Goal: Information Seeking & Learning: Understand process/instructions

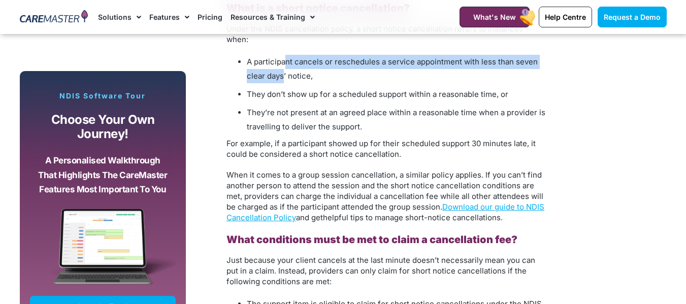
click at [284, 62] on span "A participant cancels or reschedules a service appointment with less than seven…" at bounding box center [392, 69] width 291 height 24
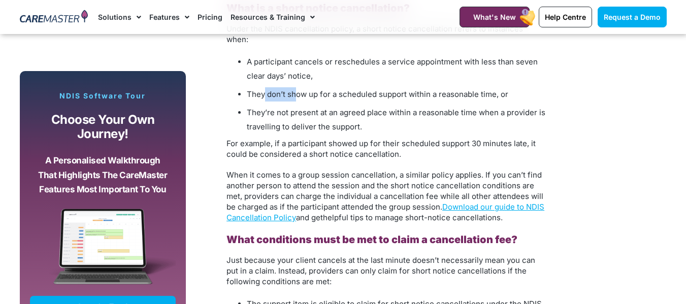
drag, startPoint x: 265, startPoint y: 90, endPoint x: 296, endPoint y: 87, distance: 31.2
click at [296, 87] on li "They don’t show up for a scheduled support within a reasonable time, or" at bounding box center [396, 94] width 299 height 14
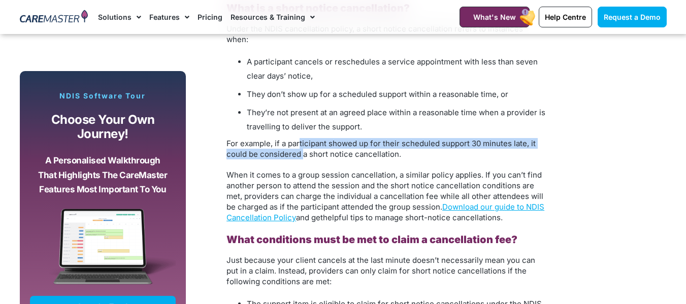
drag, startPoint x: 300, startPoint y: 126, endPoint x: 303, endPoint y: 139, distance: 12.9
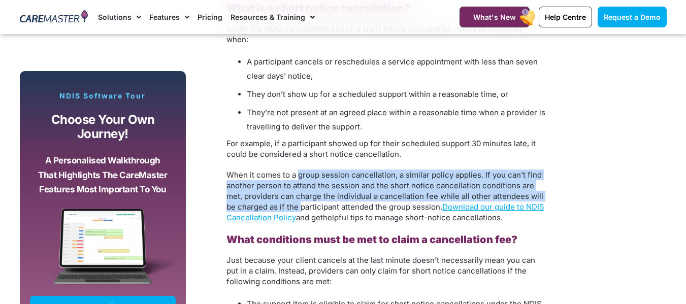
drag, startPoint x: 299, startPoint y: 164, endPoint x: 300, endPoint y: 193, distance: 28.4
click at [300, 193] on span "When it comes to a group session cancellation, a similar policy applies. If you…" at bounding box center [385, 196] width 318 height 52
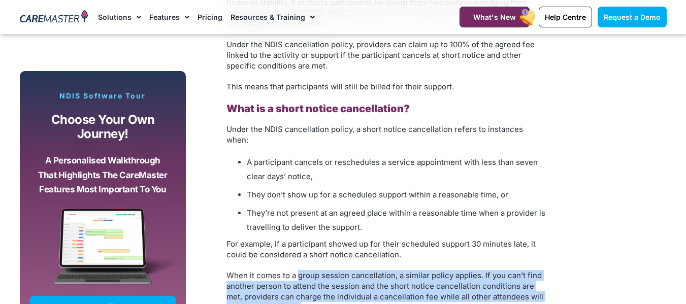
scroll to position [863, 0]
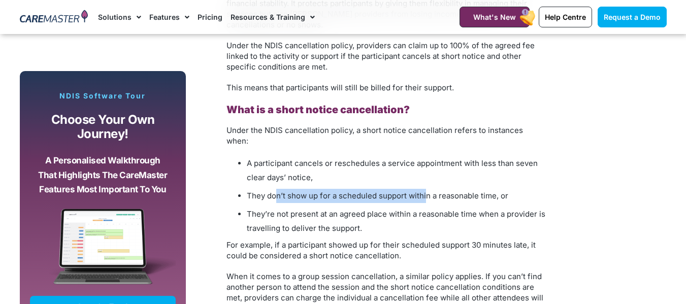
drag, startPoint x: 278, startPoint y: 185, endPoint x: 425, endPoint y: 179, distance: 146.8
click at [425, 189] on li "They don’t show up for a scheduled support within a reasonable time, or" at bounding box center [396, 196] width 299 height 14
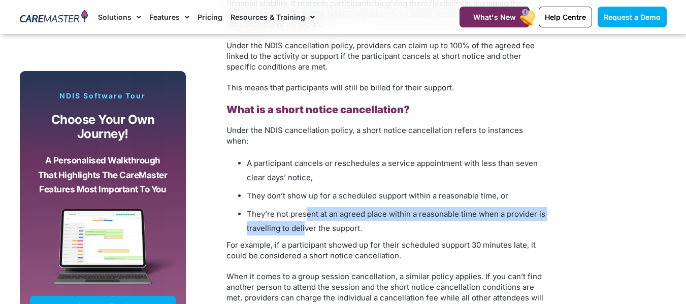
drag, startPoint x: 305, startPoint y: 203, endPoint x: 305, endPoint y: 218, distance: 15.2
click at [305, 218] on span "They’re not present at an agreed place within a reasonable time when a provider…" at bounding box center [396, 221] width 298 height 24
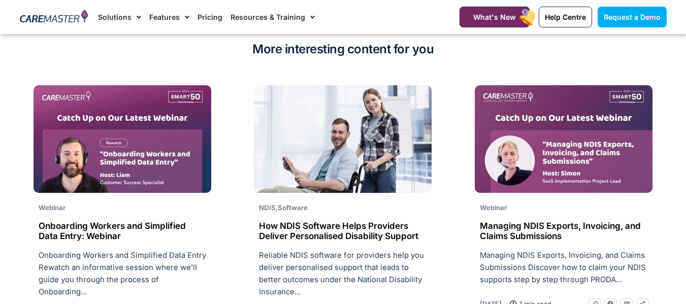
scroll to position [2639, 0]
